Goal: Find contact information: Find contact information

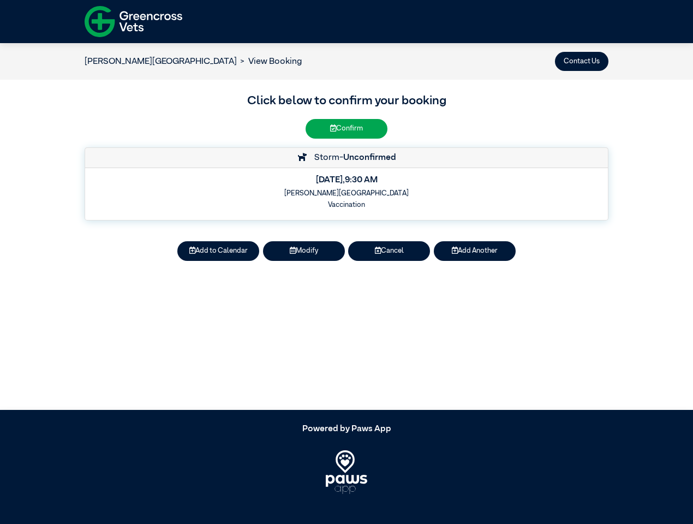
click at [582, 61] on button "Contact Us" at bounding box center [581, 61] width 53 height 19
click at [218, 251] on article "[PERSON_NAME] Vet Centre View Booking Contact Us Click below to confirm your bo…" at bounding box center [346, 226] width 693 height 367
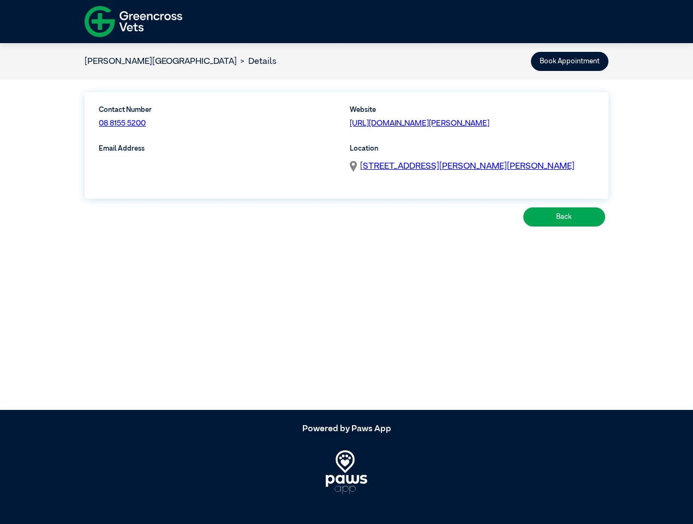
click at [304, 251] on article "[PERSON_NAME] Vet Centre Details Book Appointment Contact Number 08 8155 5200 W…" at bounding box center [346, 226] width 693 height 367
click at [389, 251] on article "[PERSON_NAME] Vet Centre Details Book Appointment Contact Number 08 8155 5200 W…" at bounding box center [346, 226] width 693 height 367
click at [475, 251] on article "[PERSON_NAME] Vet Centre Details Book Appointment Contact Number 08 8155 5200 W…" at bounding box center [346, 226] width 693 height 367
